Goal: Information Seeking & Learning: Learn about a topic

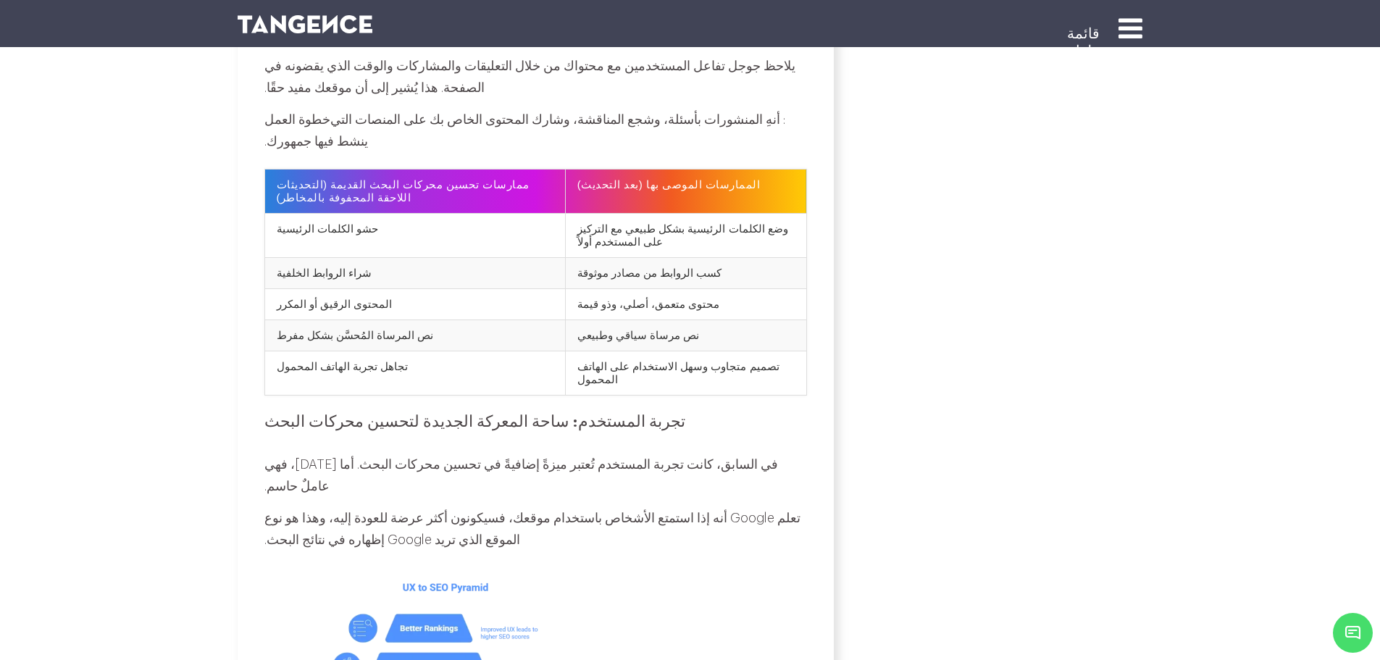
scroll to position [2826, 0]
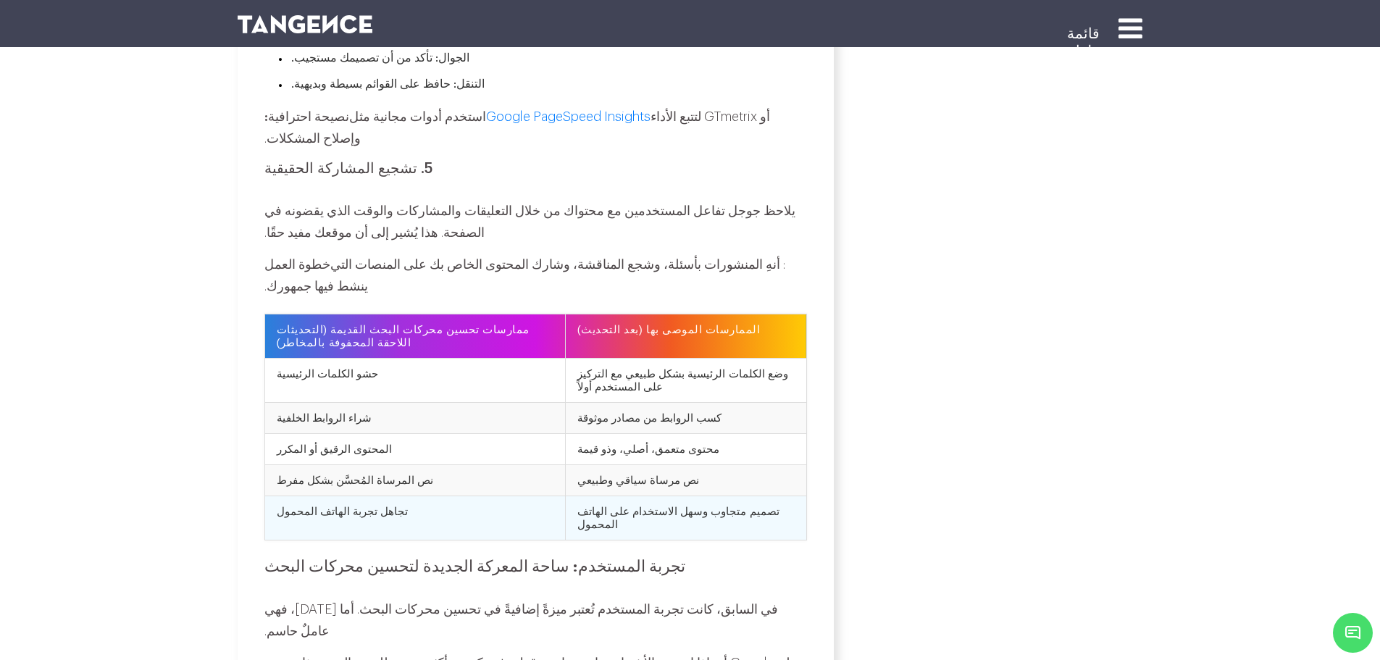
click at [667, 496] on td "تصميم متجاوب وسهل الاستخدام على الهاتف المحمول" at bounding box center [685, 518] width 241 height 44
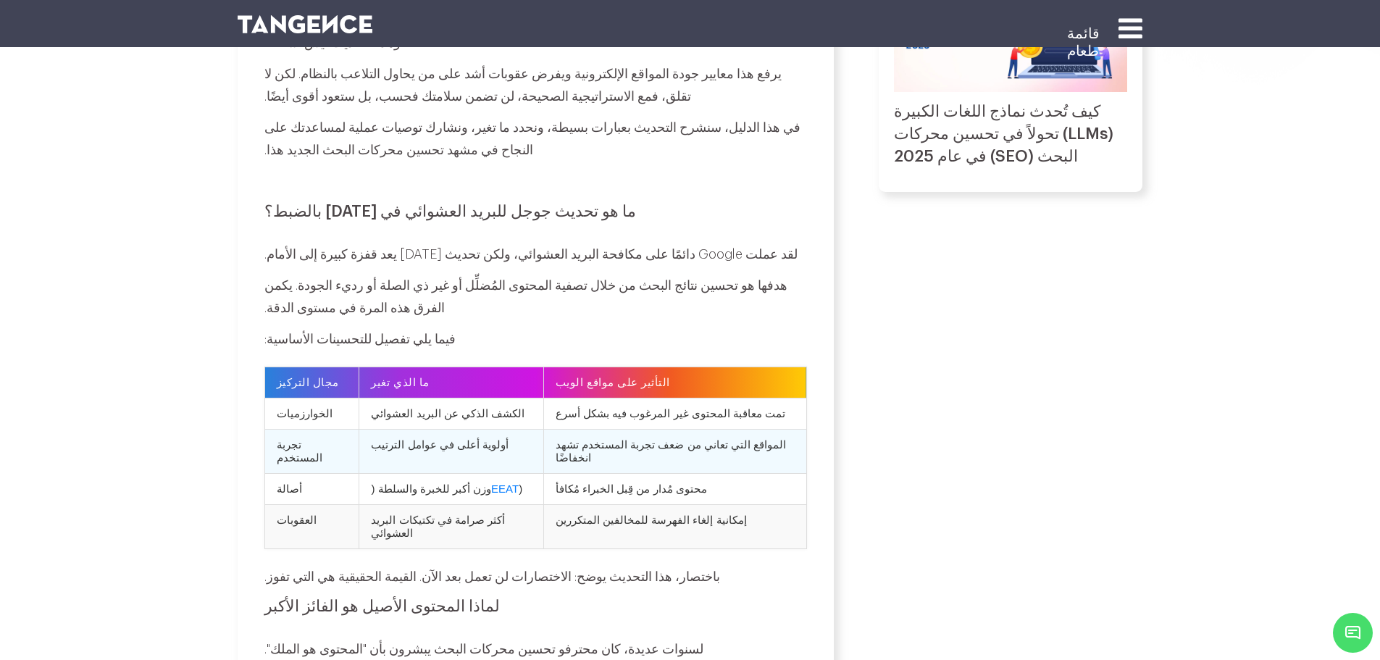
scroll to position [797, 0]
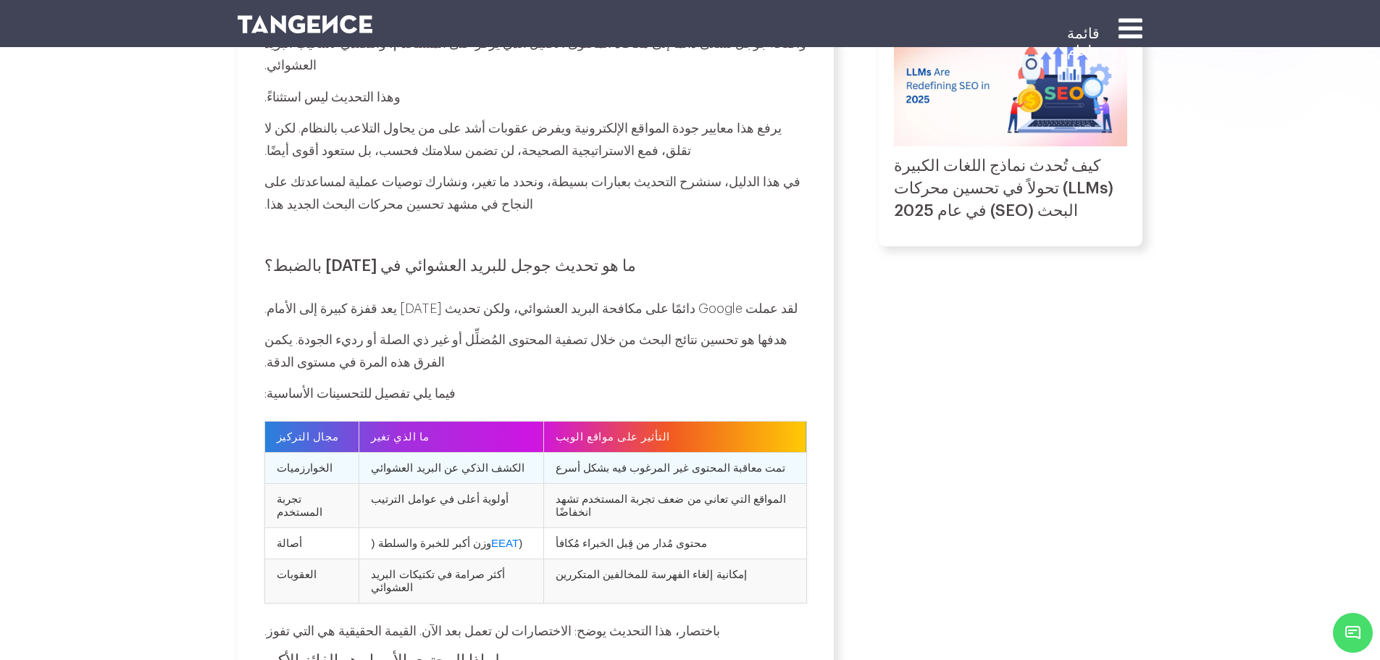
click at [322, 462] on font "الخوارزميات" at bounding box center [305, 468] width 56 height 12
copy tr "الخوارزميات"
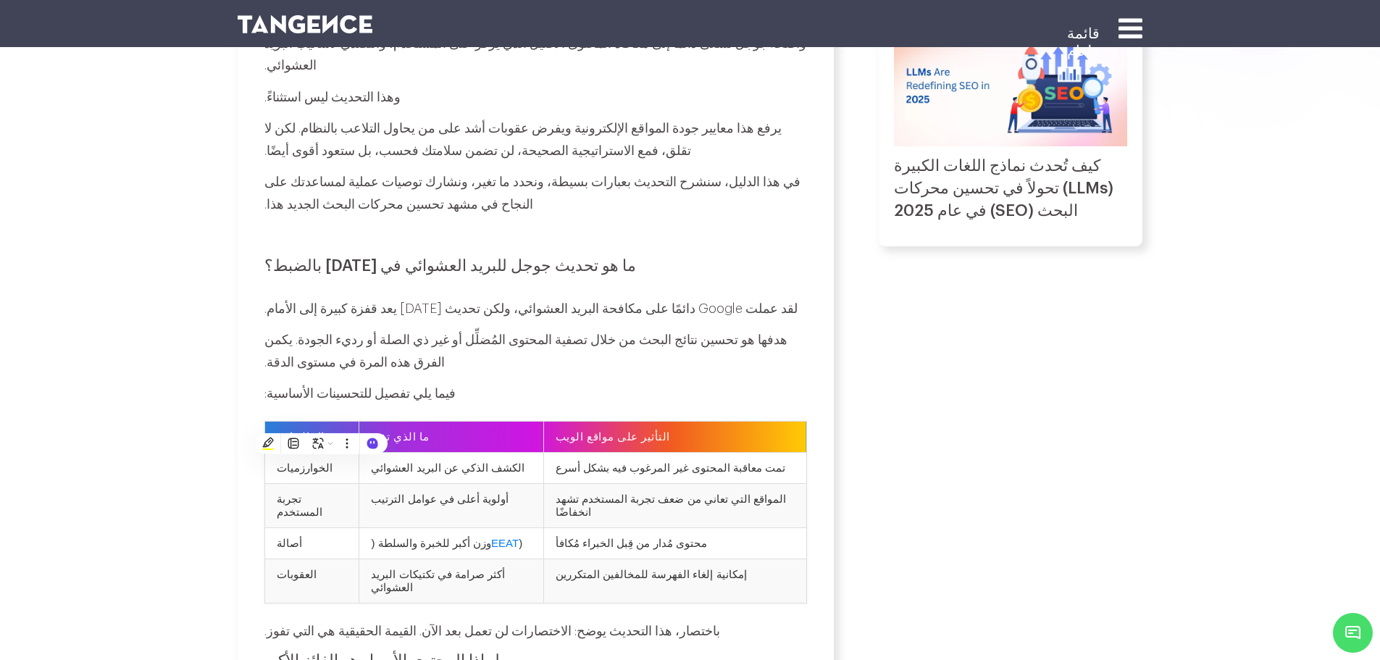
click at [320, 430] on font "مجال التركيز" at bounding box center [308, 436] width 62 height 12
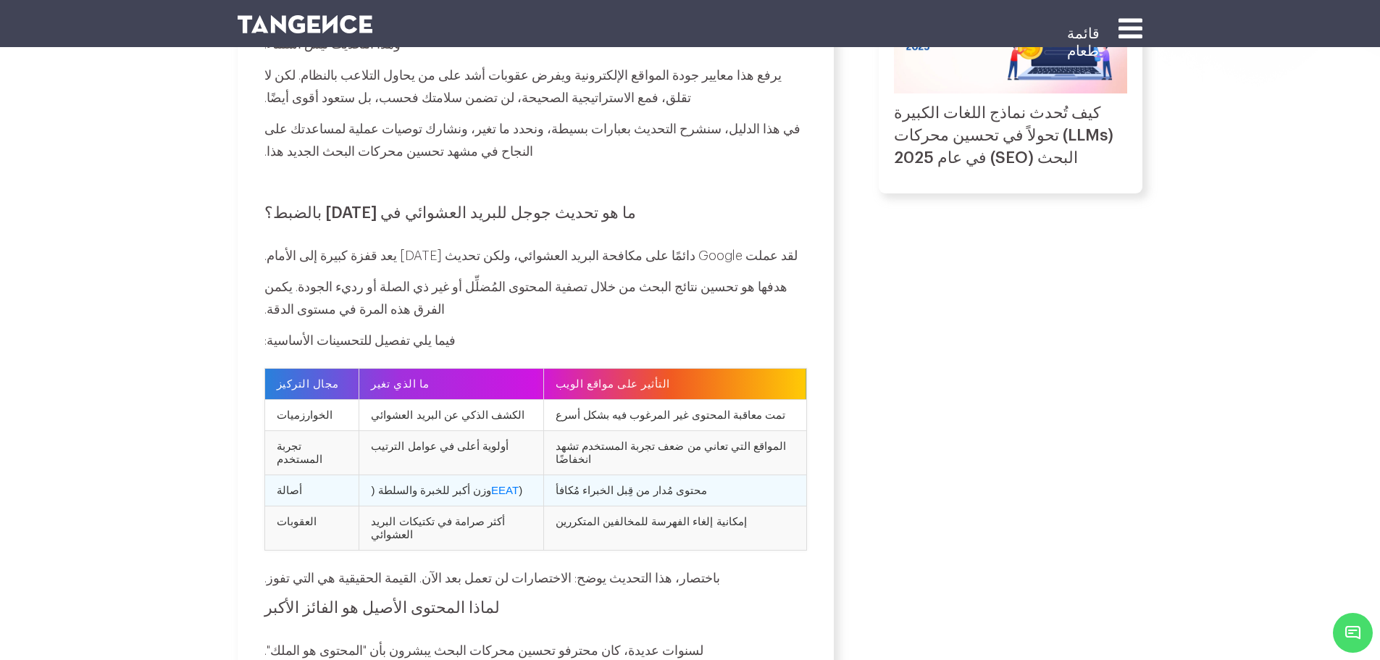
scroll to position [942, 0]
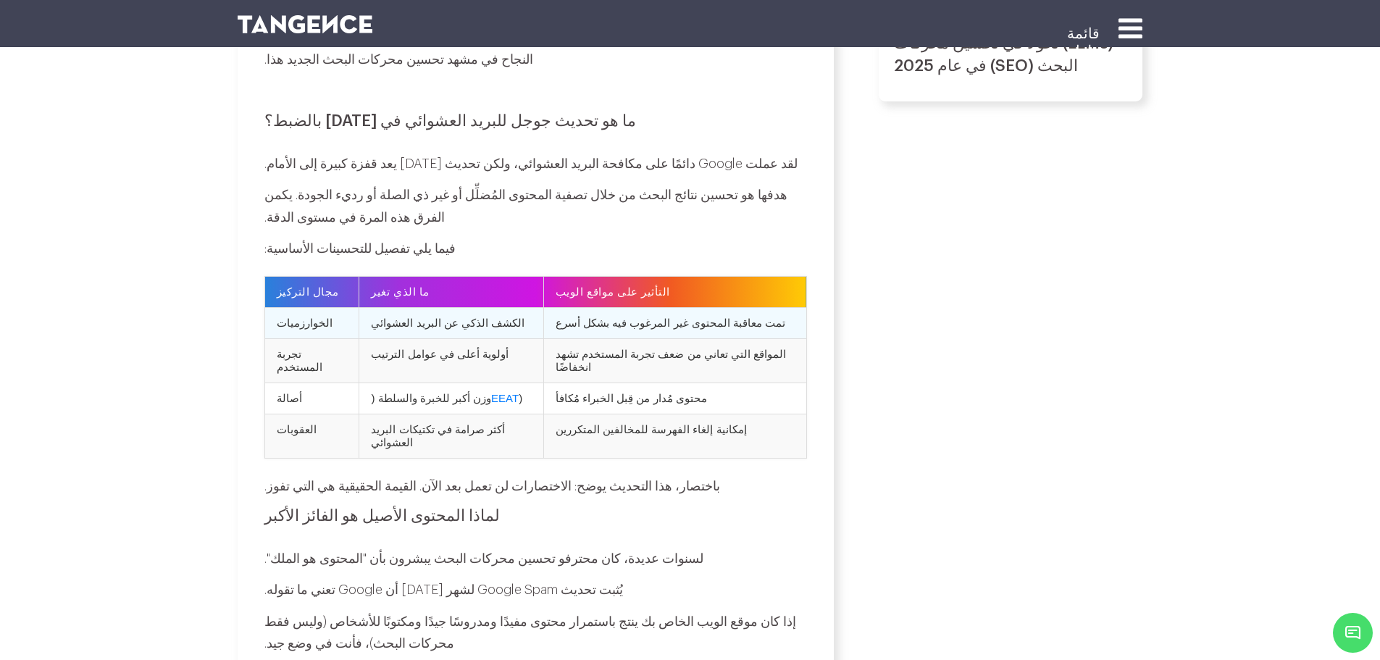
click at [301, 317] on font "الخوارزميات" at bounding box center [305, 323] width 56 height 12
copy tr "الخوارزميات"
click at [513, 317] on font "الكشف الذكي عن البريد العشوائي" at bounding box center [448, 323] width 154 height 12
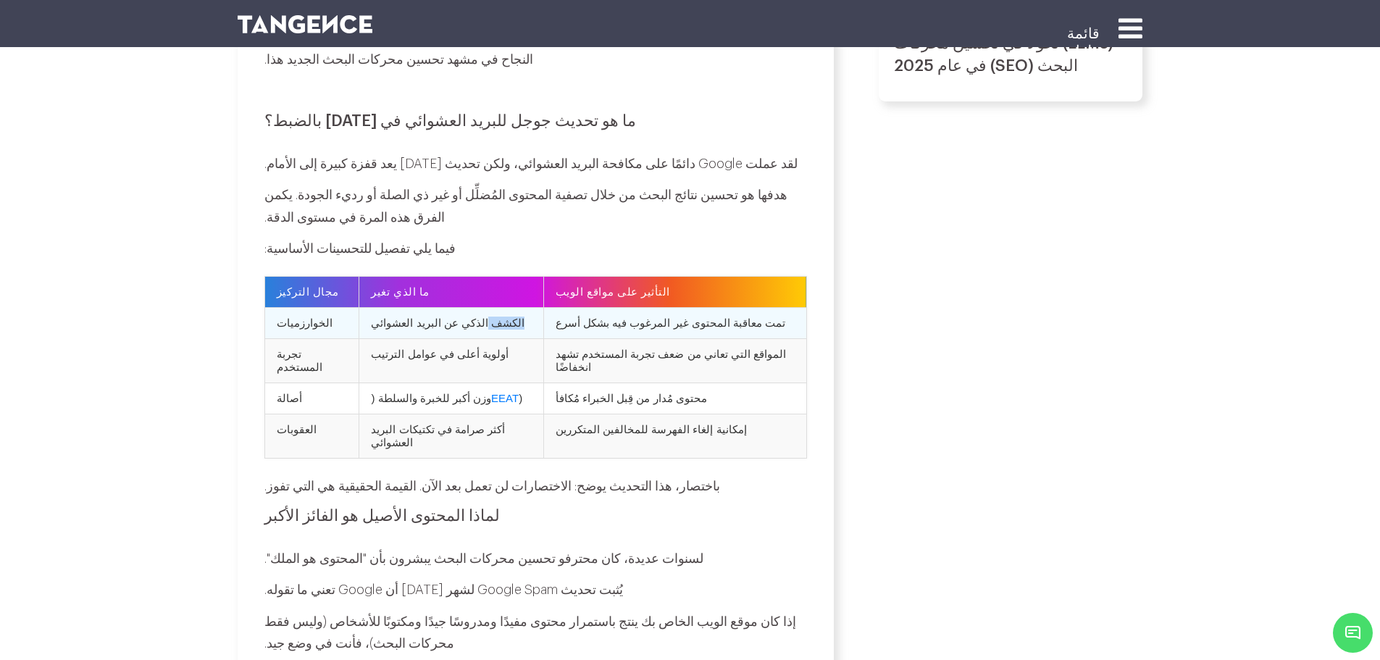
click at [513, 317] on font "الكشف الذكي عن البريد العشوائي" at bounding box center [448, 323] width 154 height 12
copy tr "الكشف الذكي عن البريد العشوائي"
click at [699, 317] on font "تمت معاقبة المحتوى غير المرغوب فيه بشكل أسرع" at bounding box center [671, 323] width 230 height 12
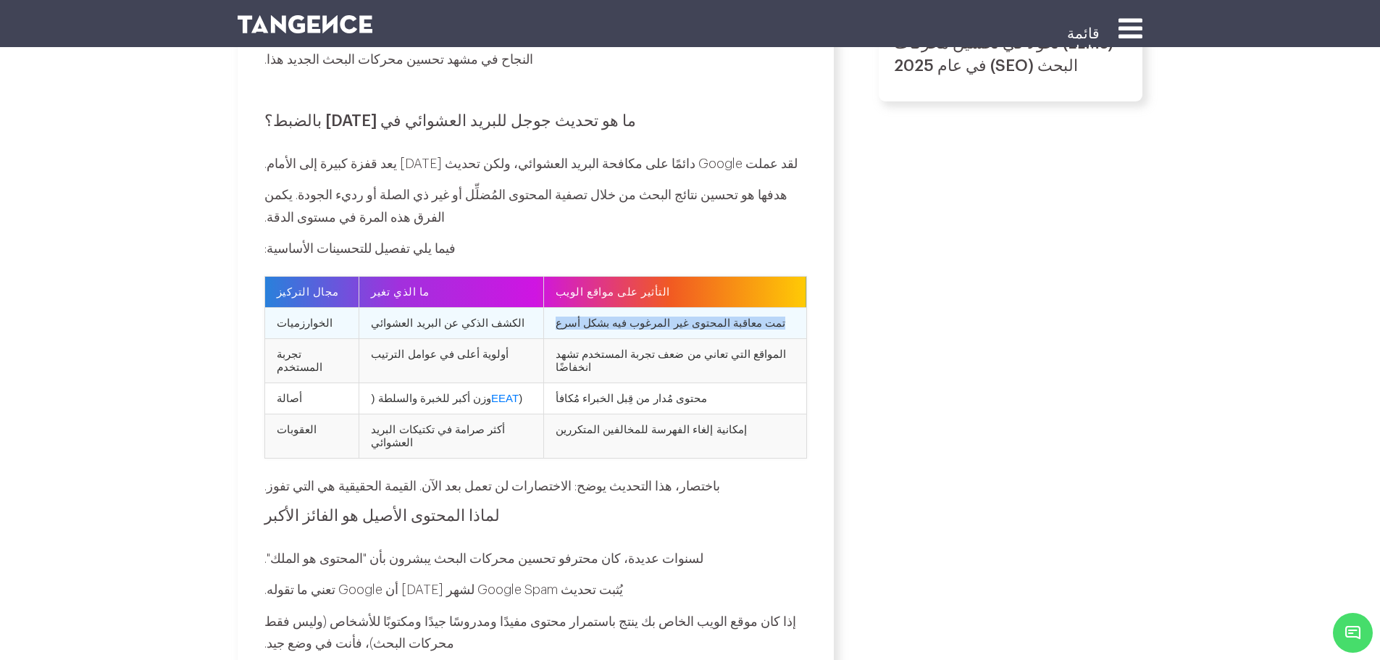
click at [699, 317] on font "تمت معاقبة المحتوى غير المرغوب فيه بشكل أسرع" at bounding box center [671, 323] width 230 height 12
copy tbody "تمت معاقبة المحتوى غير المرغوب فيه بشكل أسرع"
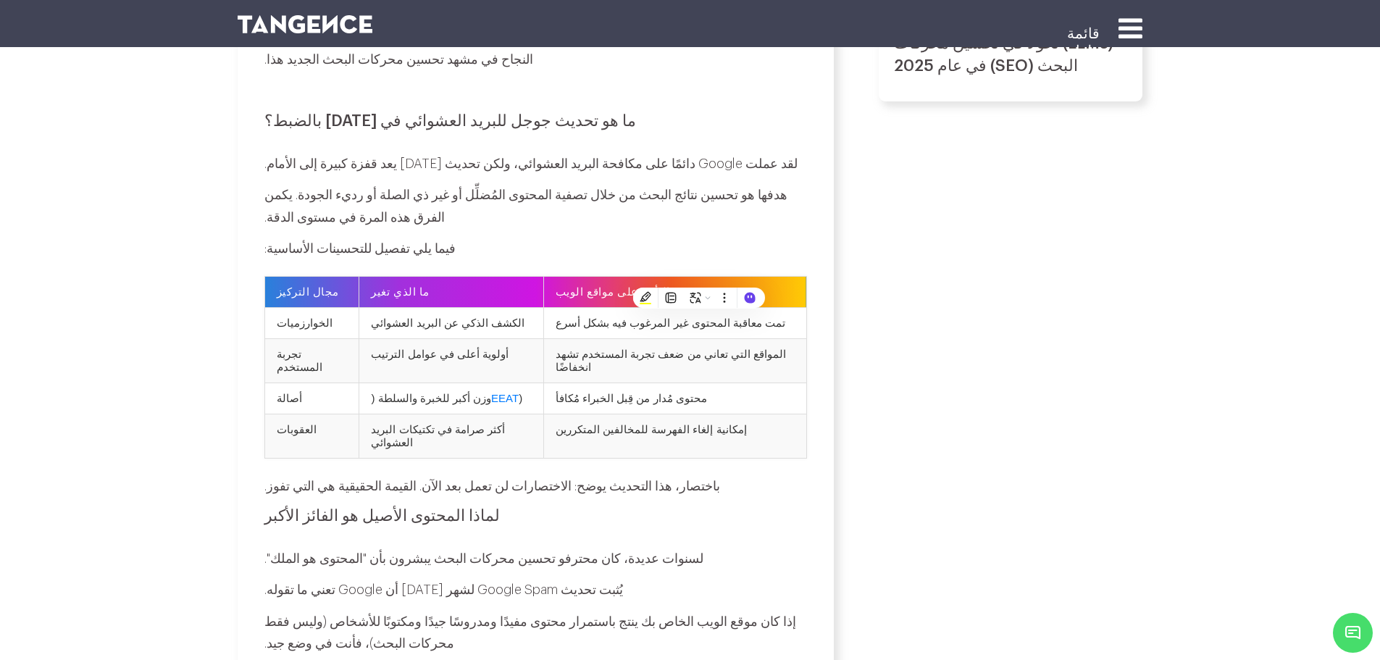
click at [620, 286] on font "التأثير على مواقع الويب" at bounding box center [613, 292] width 114 height 12
copy table "التأثير على مواقع الويب"
click at [412, 286] on font "ما الذي تغير" at bounding box center [400, 292] width 58 height 12
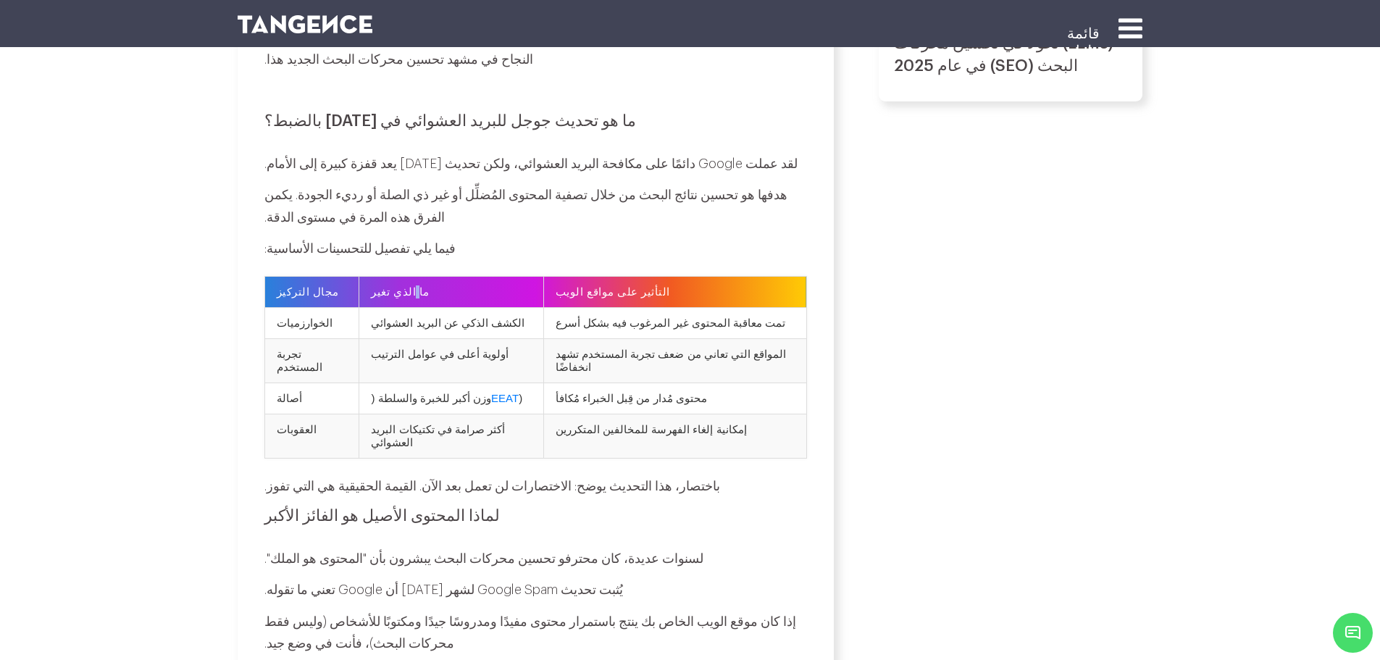
click at [412, 286] on font "ما الذي تغير" at bounding box center [400, 292] width 58 height 12
copy tr "ما الذي تغير"
click at [317, 286] on font "مجال التركيز" at bounding box center [308, 292] width 62 height 12
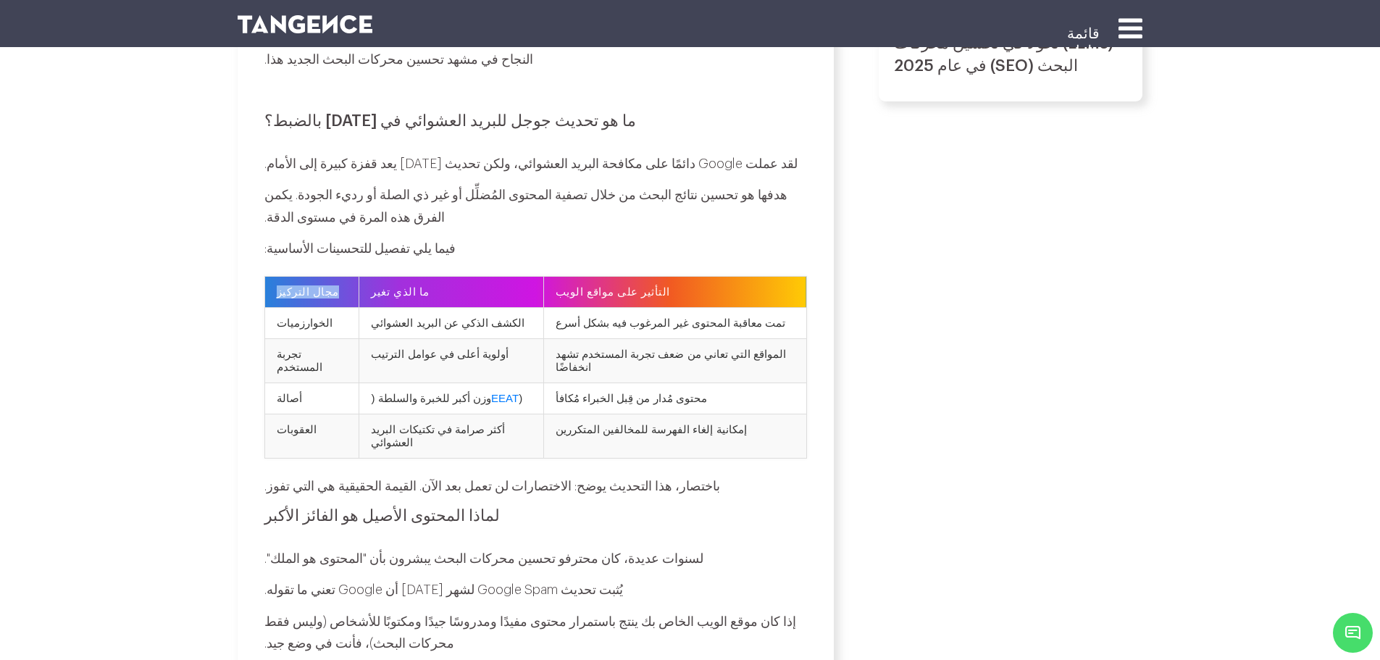
click at [317, 286] on font "مجال التركيز" at bounding box center [308, 292] width 62 height 12
copy tr "مجال التركيز"
click at [323, 339] on td "تجربة المستخدم" at bounding box center [311, 361] width 95 height 44
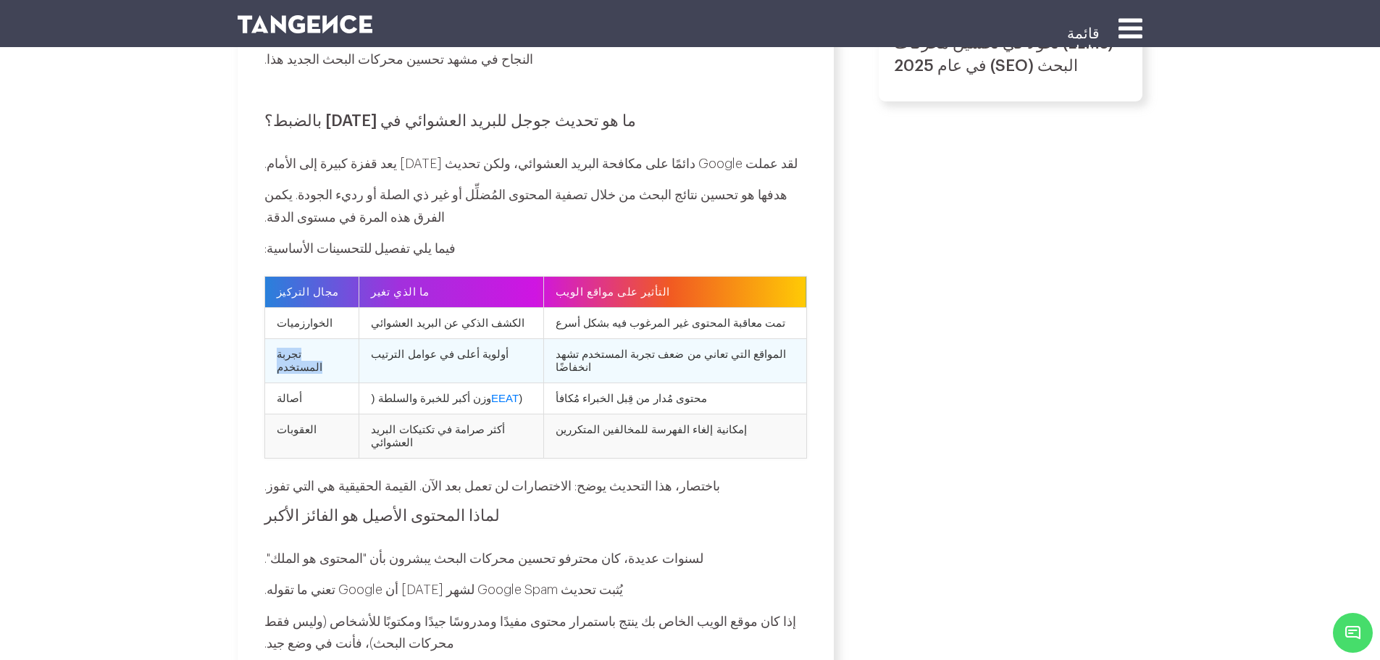
copy tr "تجربة المستخدم"
click at [402, 286] on font "ما الذي تغير" at bounding box center [400, 292] width 58 height 12
copy tr "ما الذي تغير"
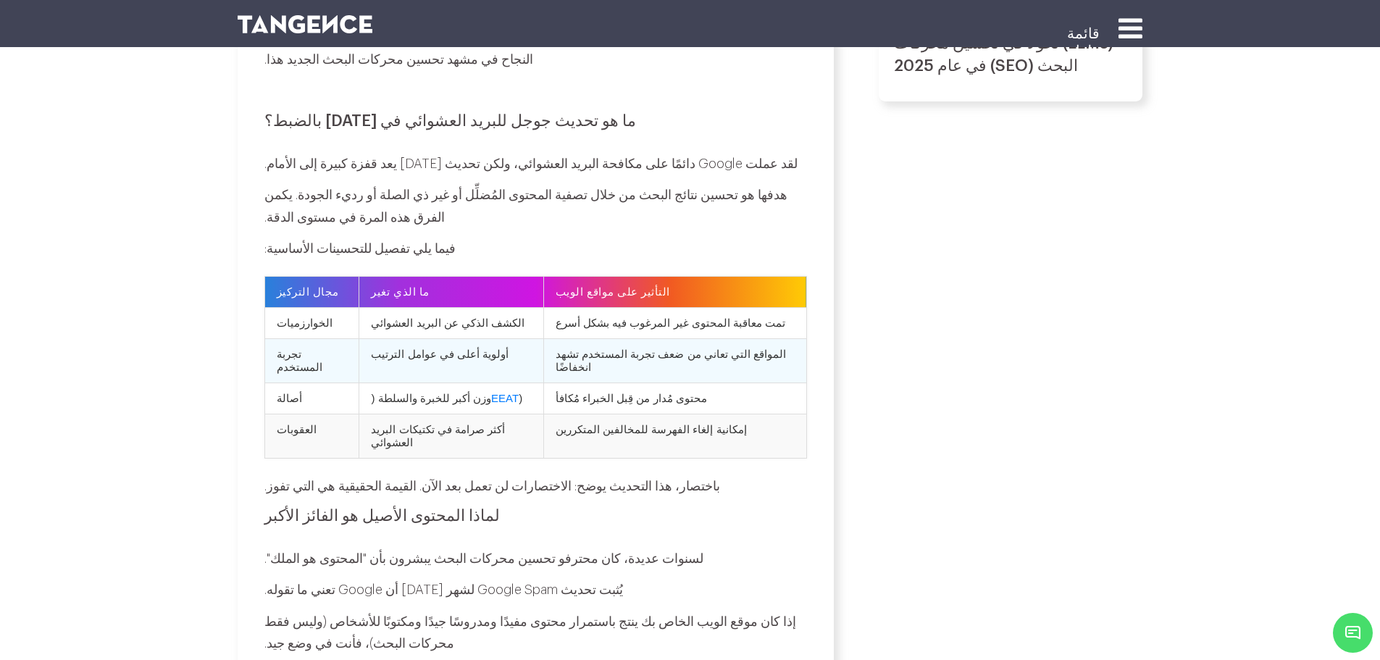
click at [481, 339] on td "أولوية أعلى في عوامل الترتيب" at bounding box center [451, 361] width 184 height 44
copy tr "أولوية أعلى في عوامل الترتيب"
click at [628, 286] on font "التأثير على مواقع الويب" at bounding box center [613, 292] width 114 height 12
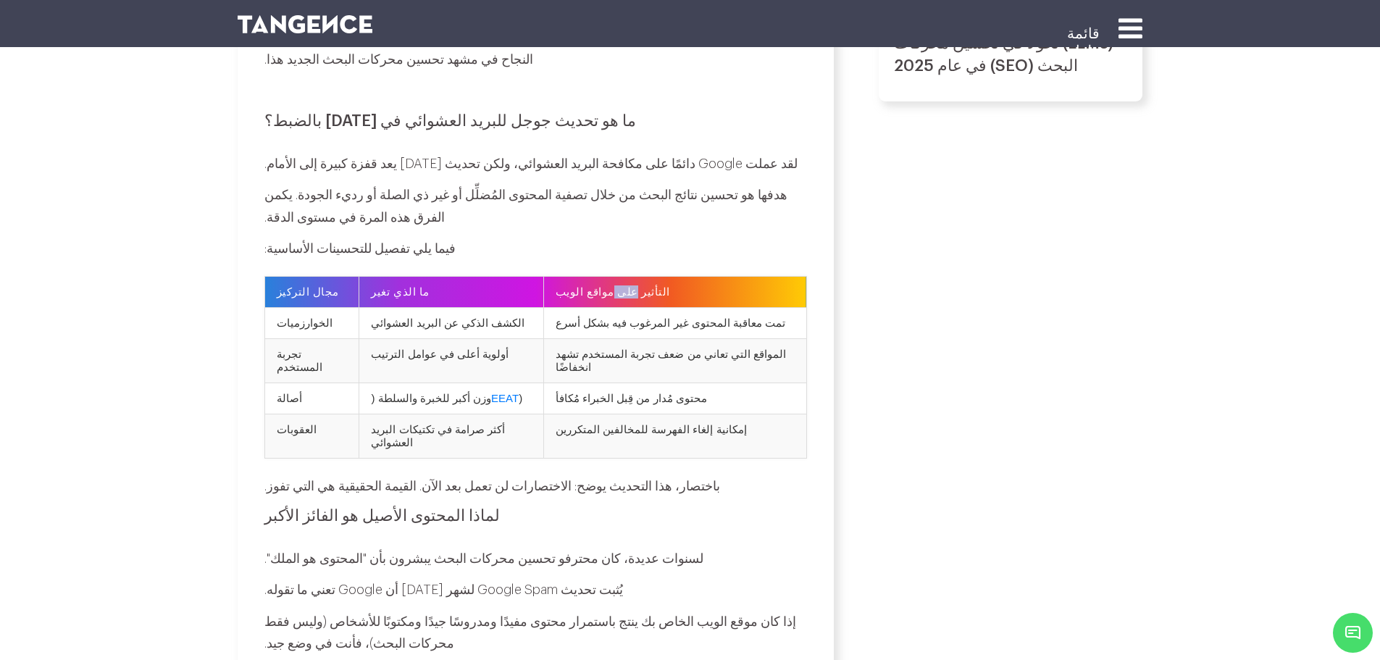
click at [628, 286] on font "التأثير على مواقع الويب" at bounding box center [613, 292] width 114 height 12
click at [695, 348] on font "المواقع التي تعاني من ضعف تجربة المستخدم تشهد انخفاضًا" at bounding box center [671, 360] width 230 height 25
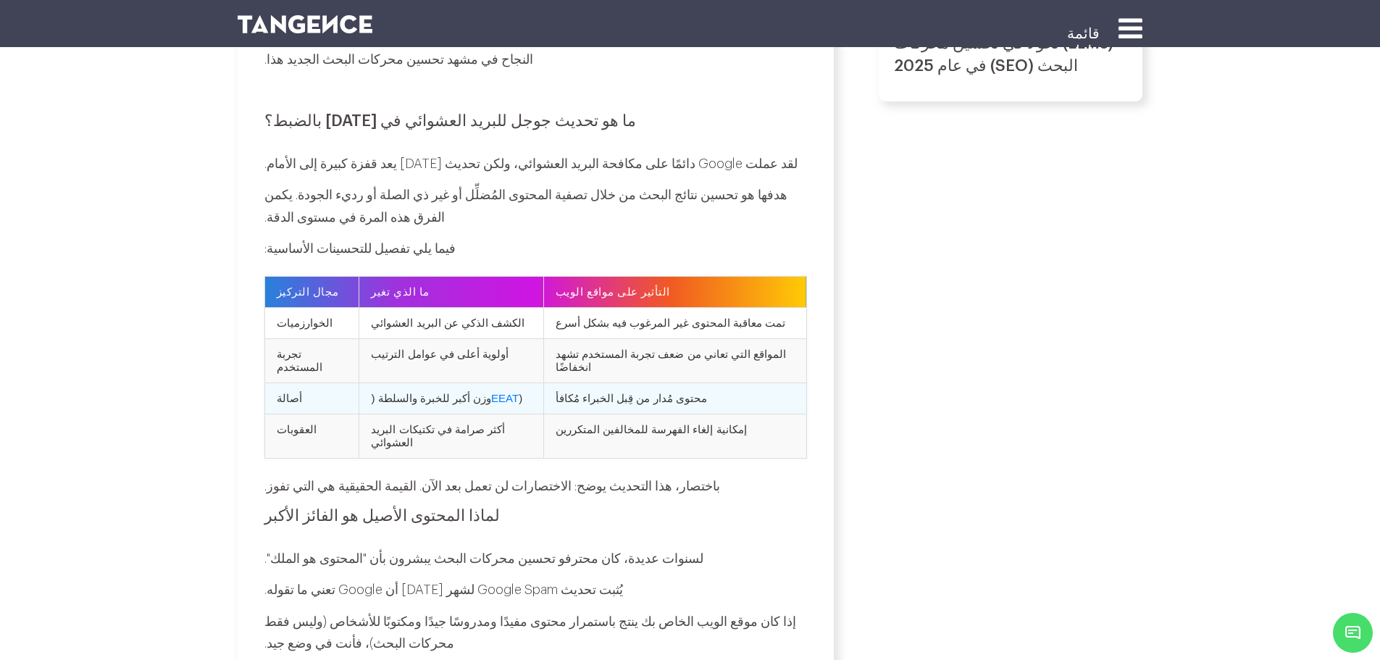
click at [291, 383] on td "أصالة" at bounding box center [311, 398] width 95 height 31
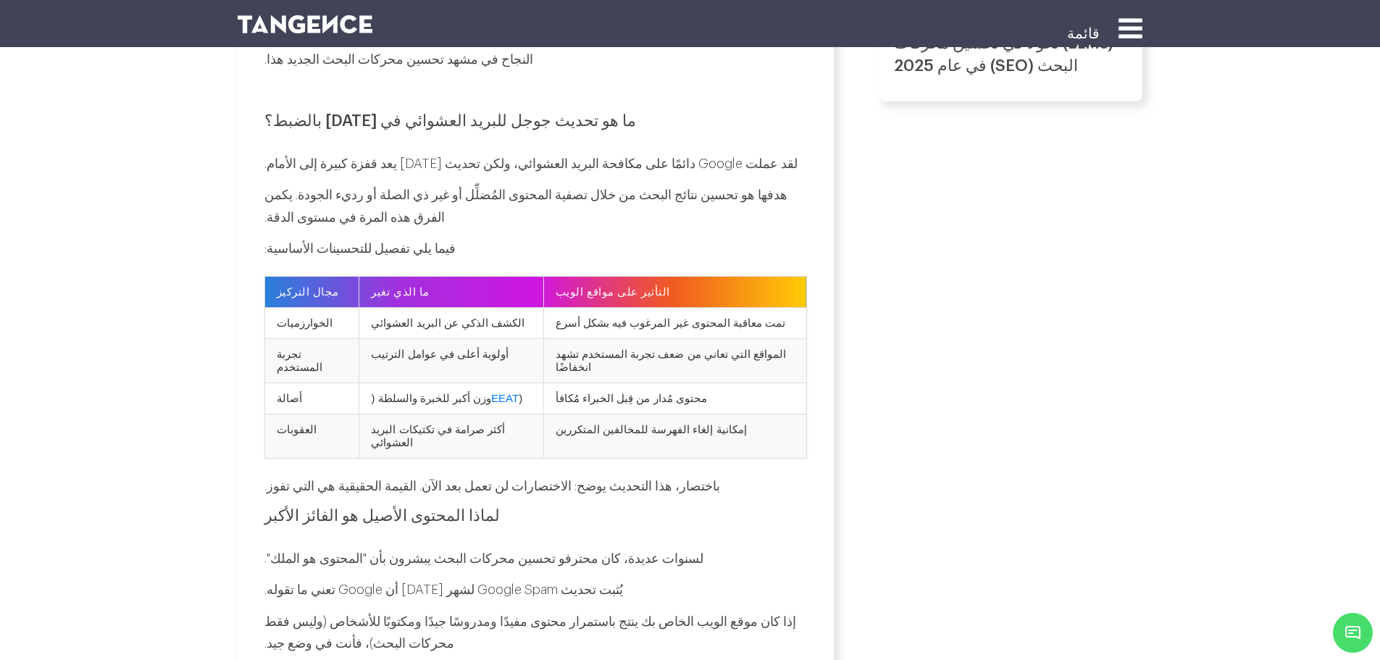
click at [318, 286] on font "مجال التركيز" at bounding box center [308, 292] width 62 height 12
click at [458, 277] on th "ما الذي تغير" at bounding box center [451, 292] width 184 height 31
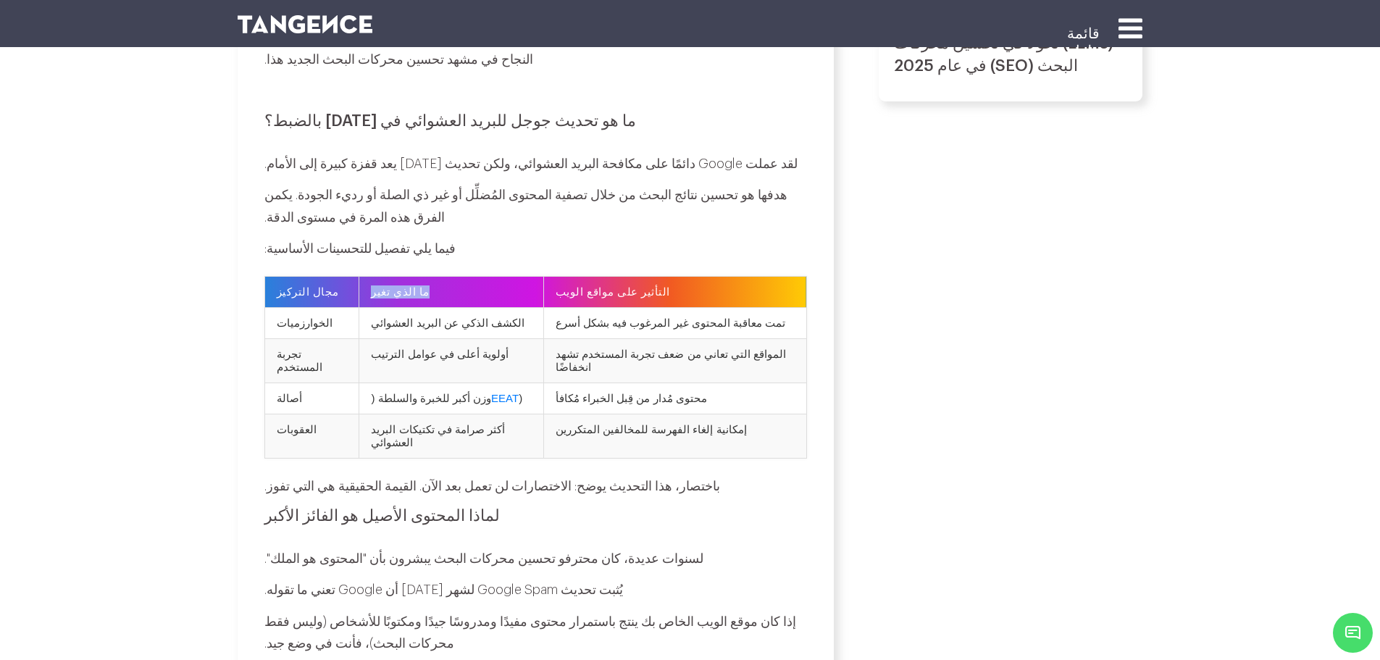
click at [458, 277] on th "ما الذي تغير" at bounding box center [451, 292] width 184 height 31
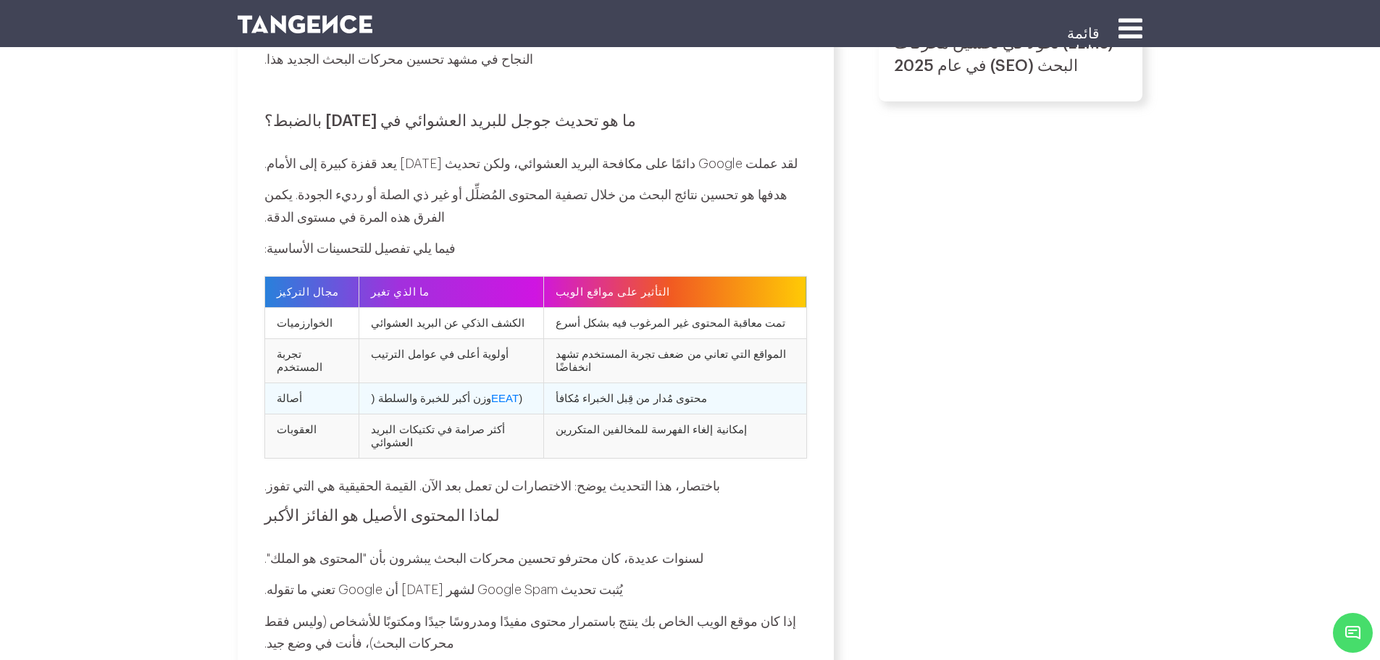
click at [428, 392] on font "وزن أكبر للخبرة والسلطة (" at bounding box center [431, 398] width 120 height 12
click at [627, 392] on font "محتوى مُدار من قِبل الخبراء مُكافأ" at bounding box center [631, 398] width 151 height 12
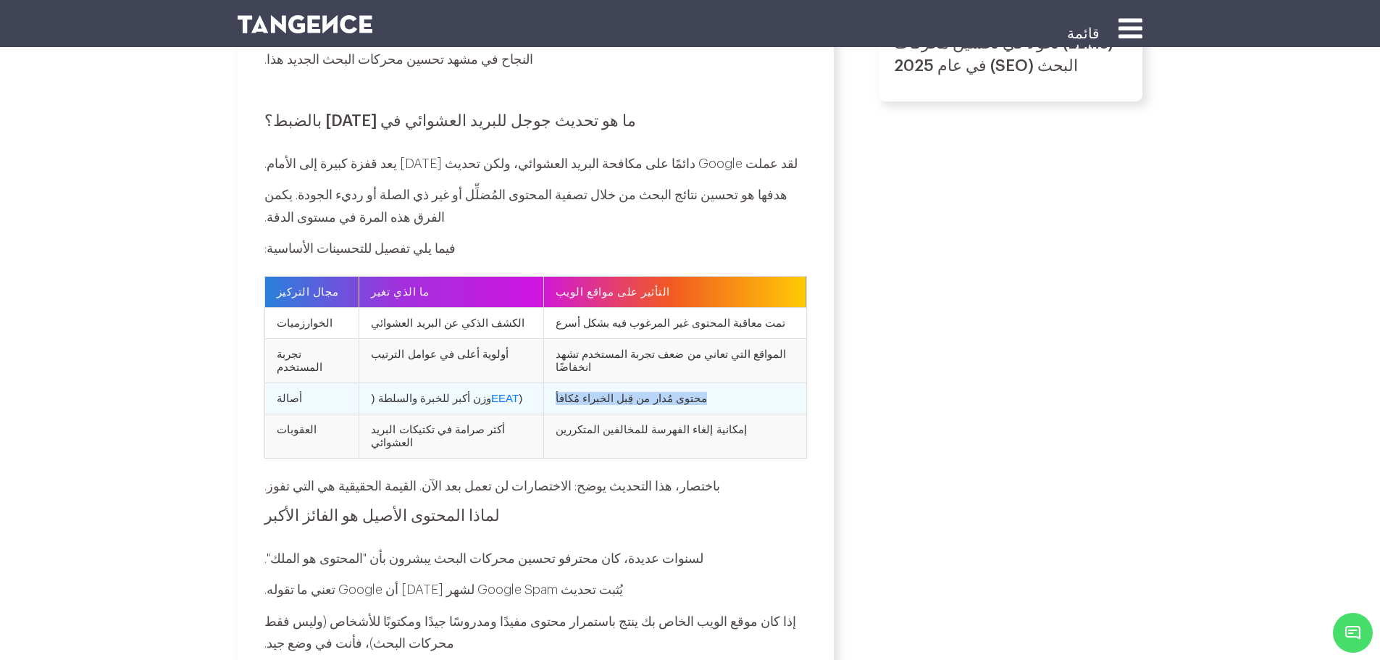
click at [627, 392] on font "محتوى مُدار من قِبل الخبراء مُكافأ" at bounding box center [631, 398] width 151 height 12
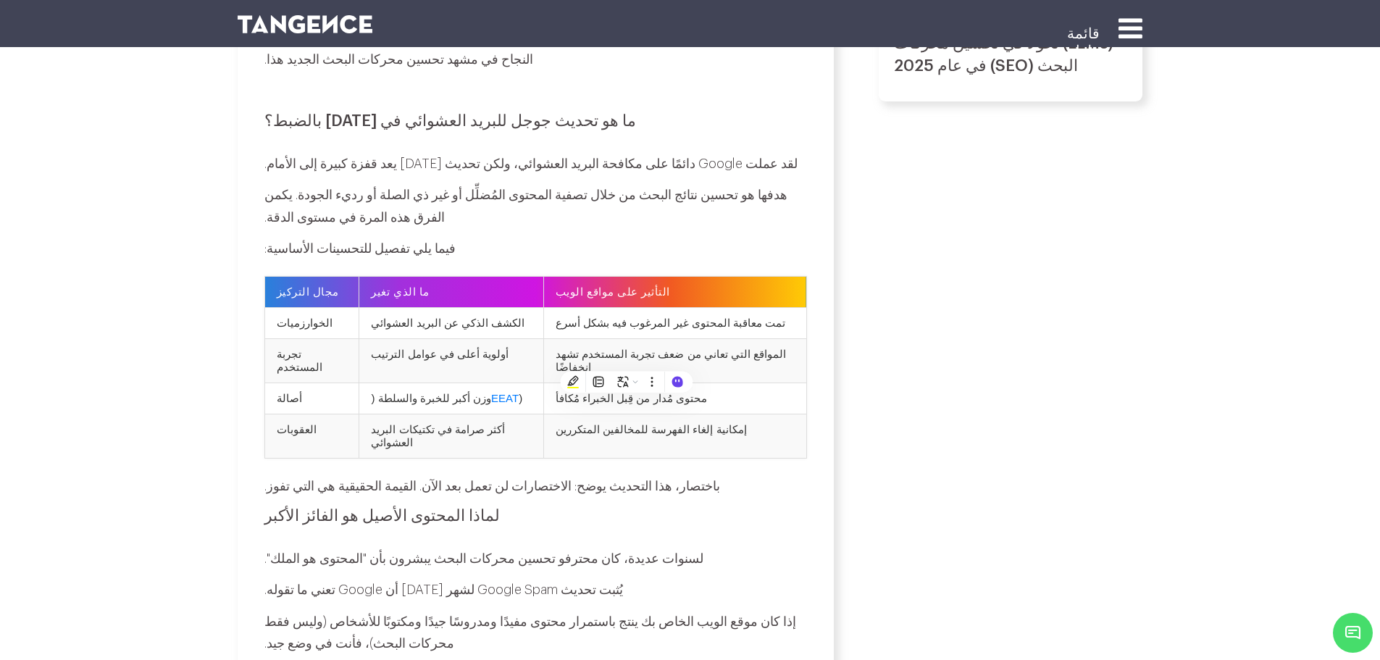
click at [320, 277] on th "مجال التركيز" at bounding box center [311, 292] width 95 height 31
click at [627, 286] on font "التأثير على مواقع الويب" at bounding box center [613, 292] width 114 height 12
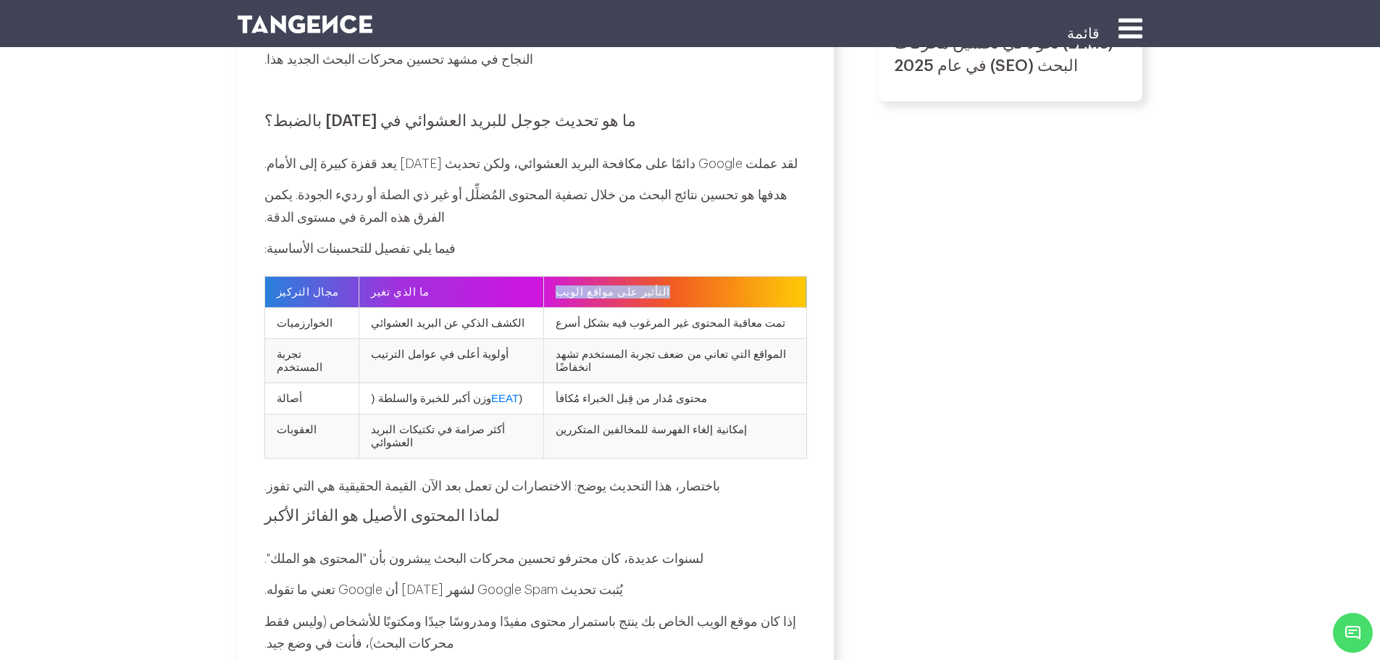
click at [627, 286] on font "التأثير على مواقع الويب" at bounding box center [613, 292] width 114 height 12
click at [328, 414] on td "العقوبات" at bounding box center [311, 436] width 95 height 44
click at [428, 414] on td "أكثر صرامة في تكتيكات البريد العشوائي" at bounding box center [451, 436] width 184 height 44
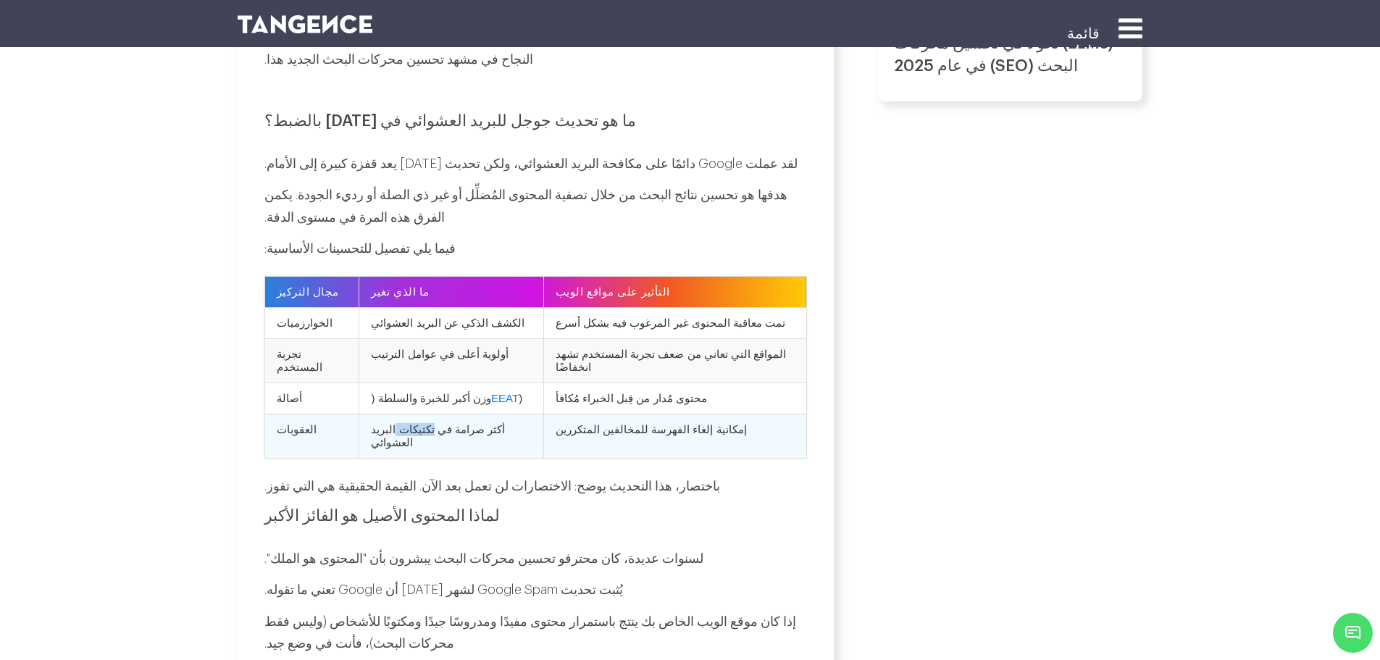
click at [428, 414] on td "أكثر صرامة في تكتيكات البريد العشوائي" at bounding box center [451, 436] width 184 height 44
click at [615, 423] on font "إمكانية إلغاء الفهرسة للمخالفين المتكررين" at bounding box center [651, 429] width 191 height 12
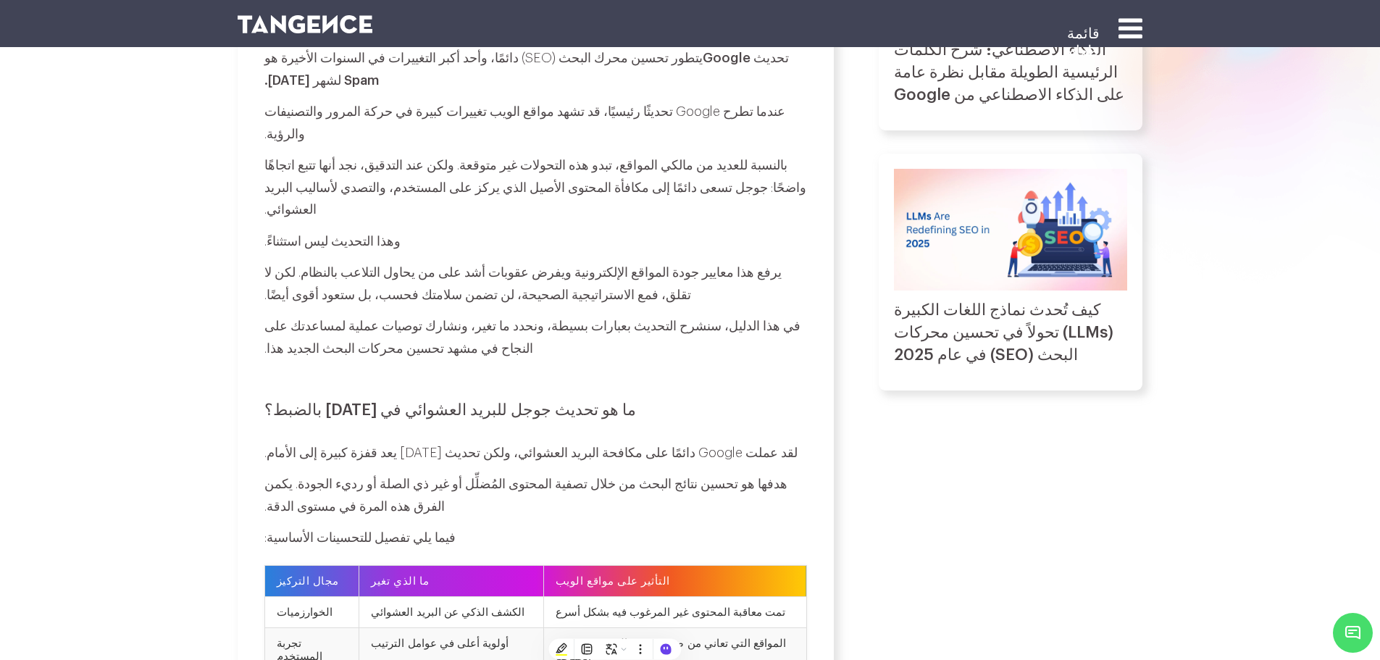
scroll to position [652, 0]
click at [524, 403] on font "ما هو تحديث جوجل للبريد العشوائي في [DATE] بالضبط؟" at bounding box center [450, 411] width 372 height 16
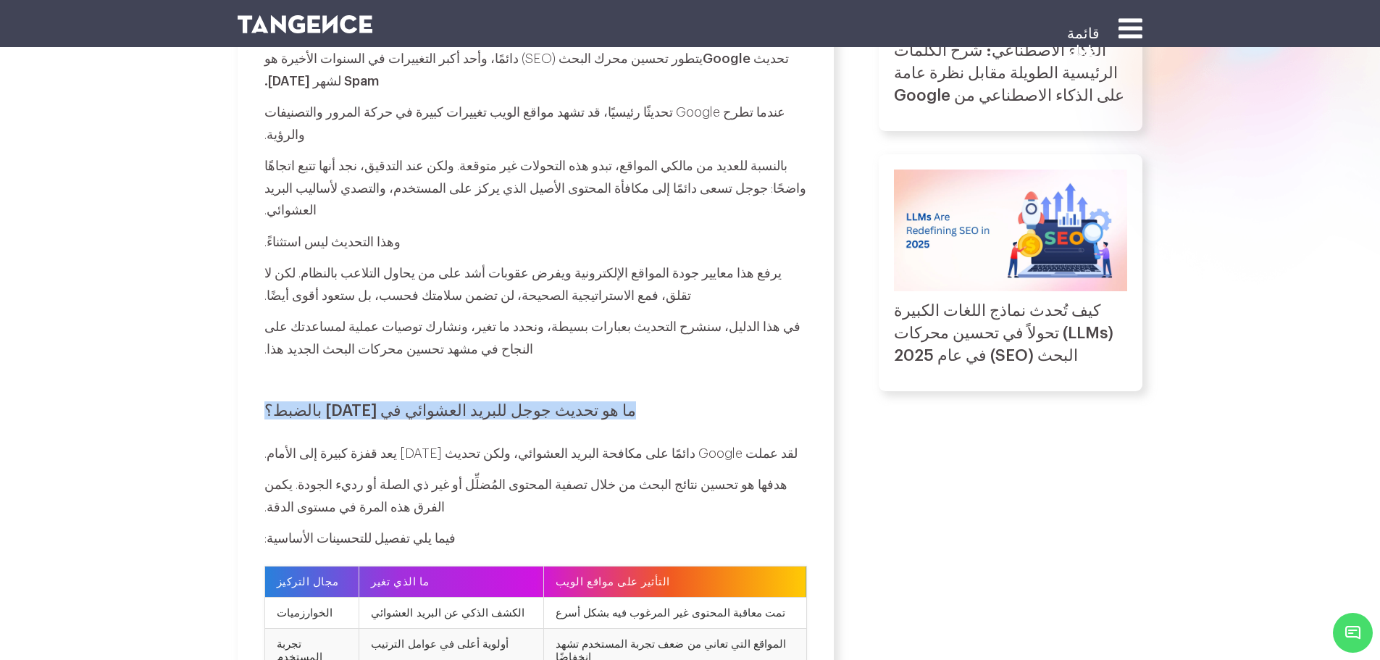
click at [524, 403] on font "ما هو تحديث جوجل للبريد العشوائي في [DATE] بالضبط؟" at bounding box center [450, 411] width 372 height 16
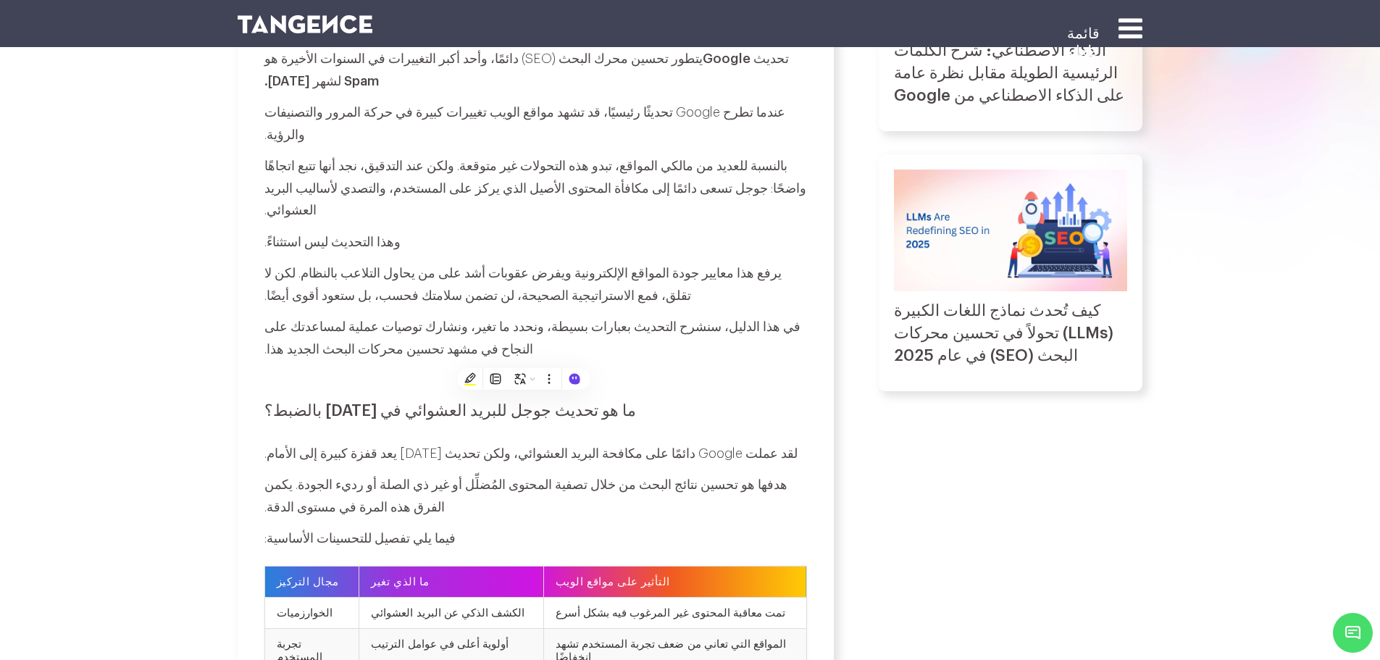
click at [691, 478] on font "هدفها هو تحسين نتائج البحث من خلال تصفية المحتوى المُضلِّل أو غير ذي الصلة أو ر…" at bounding box center [525, 496] width 523 height 36
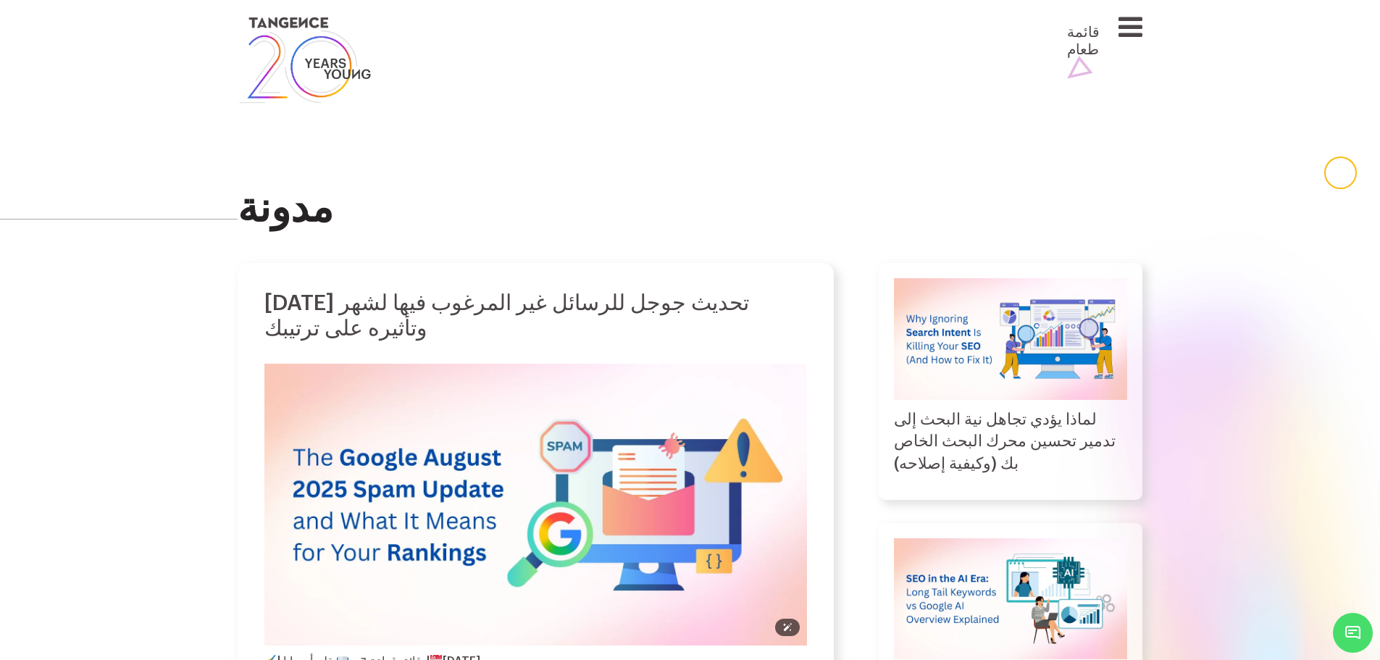
scroll to position [0, 0]
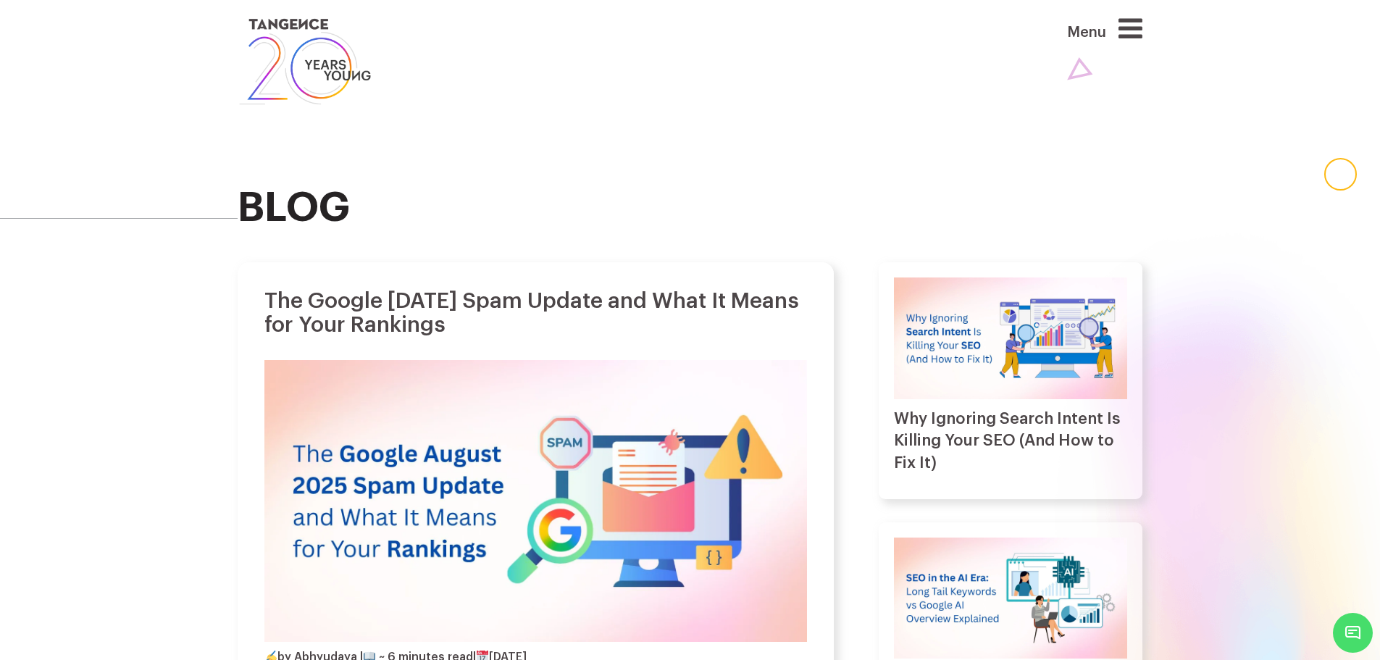
click at [549, 295] on h1 "The Google [DATE] Spam Update and What It Means for Your Rankings" at bounding box center [535, 313] width 543 height 48
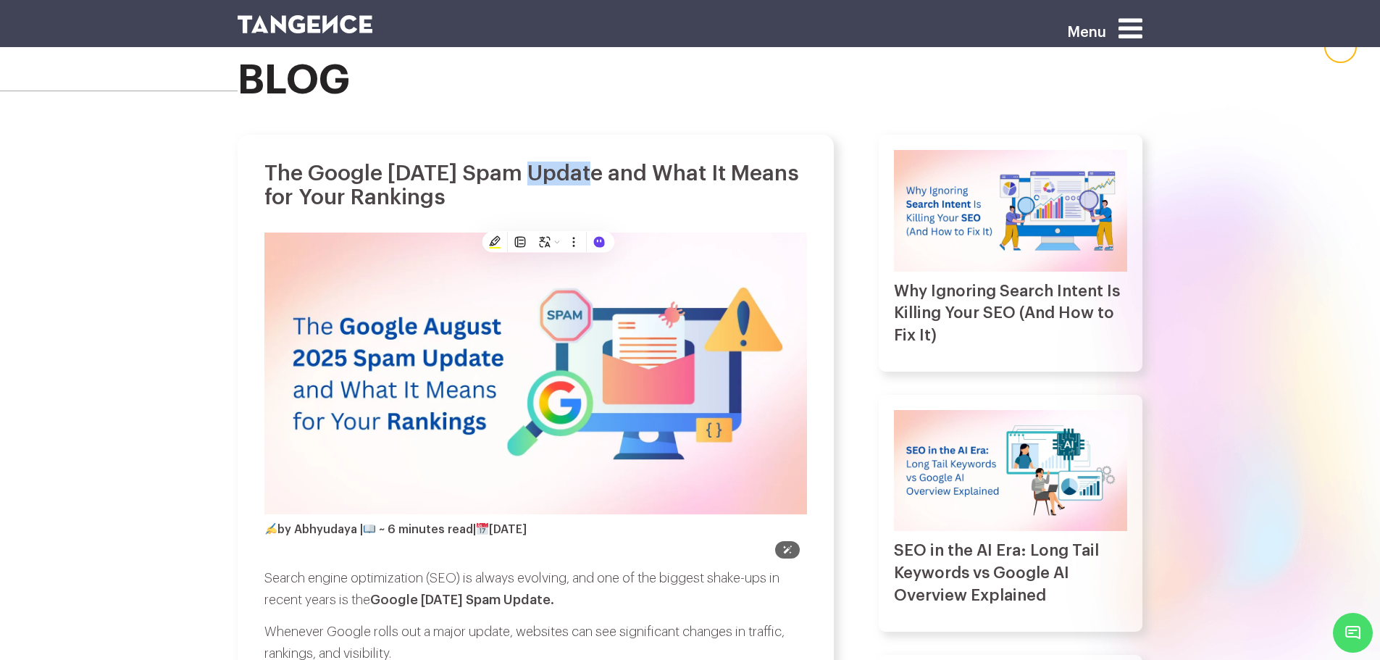
scroll to position [145, 0]
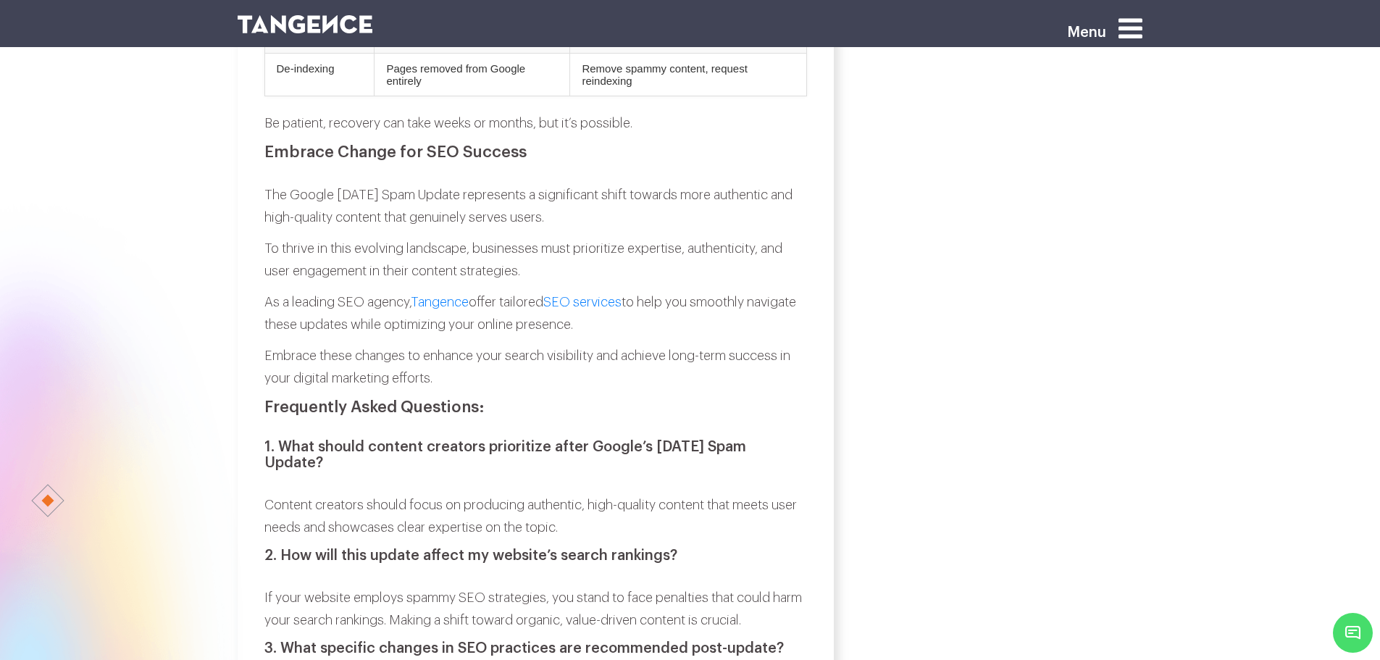
scroll to position [4058, 0]
